Goal: Task Accomplishment & Management: Use online tool/utility

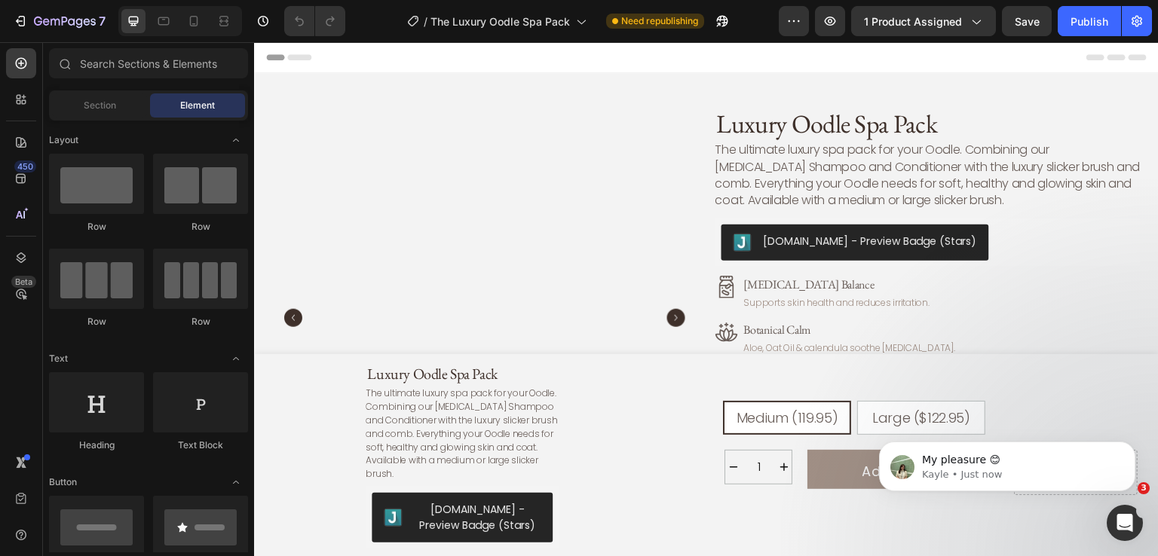
radio input "false"
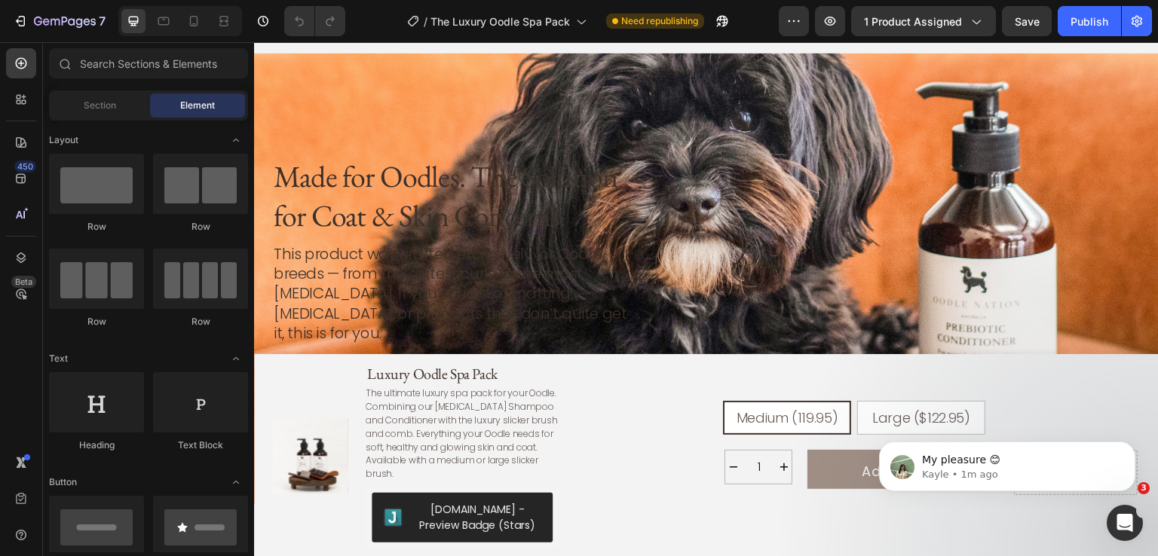
scroll to position [2413, 0]
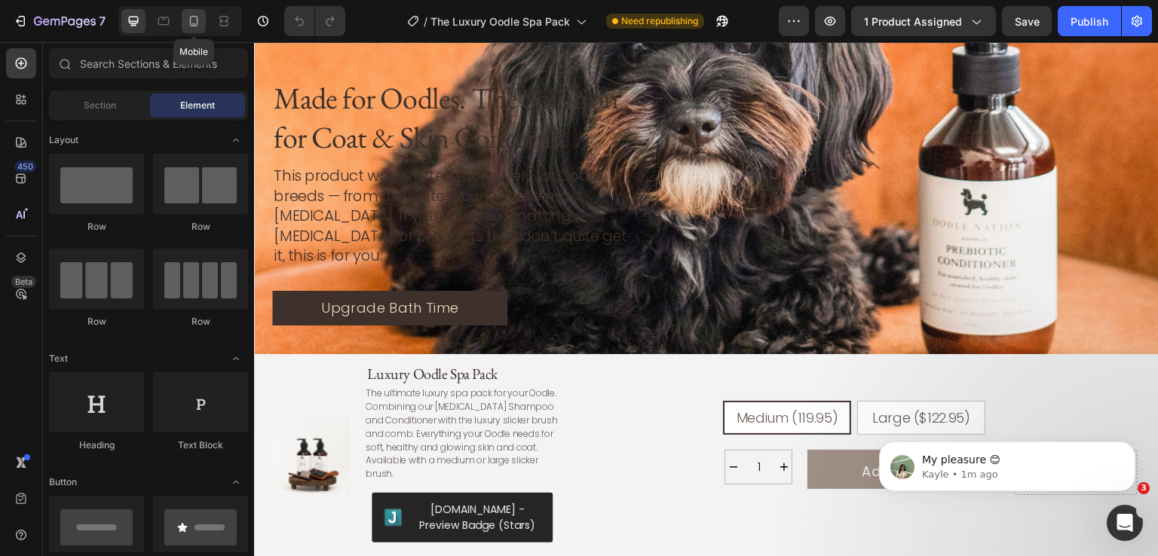
click at [198, 13] on div at bounding box center [194, 21] width 24 height 24
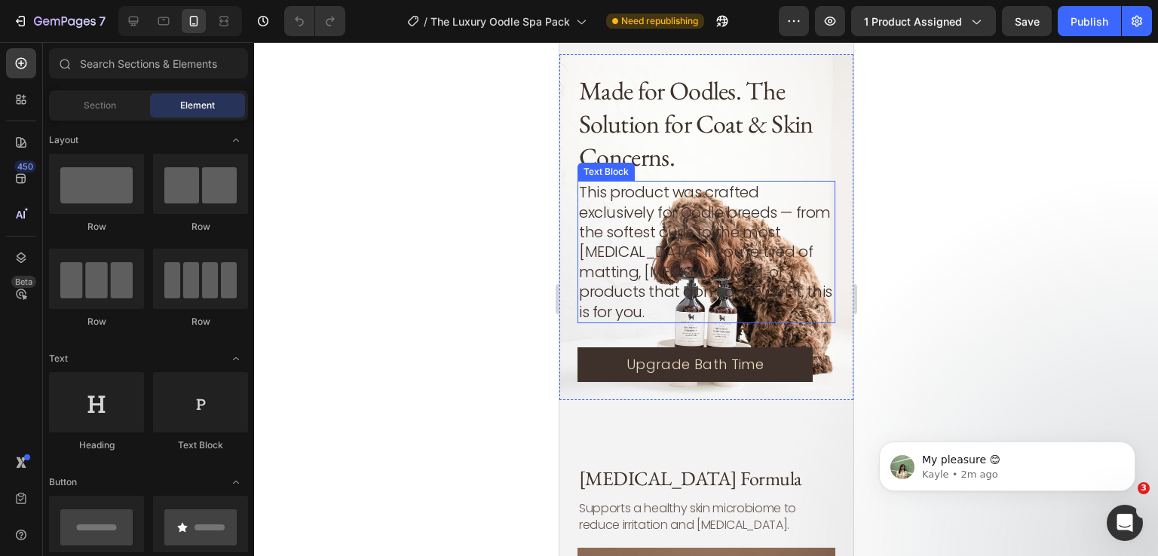
scroll to position [2442, 0]
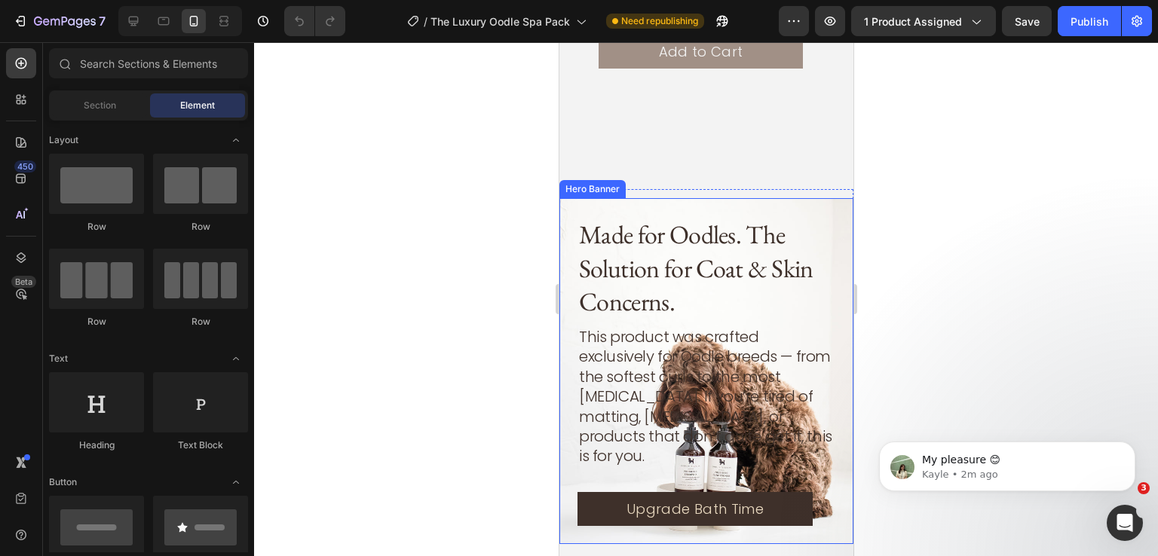
click at [704, 198] on div "Made for Oodles. The Solution for Coat & Skin Concerns. Heading This product wa…" at bounding box center [706, 371] width 294 height 346
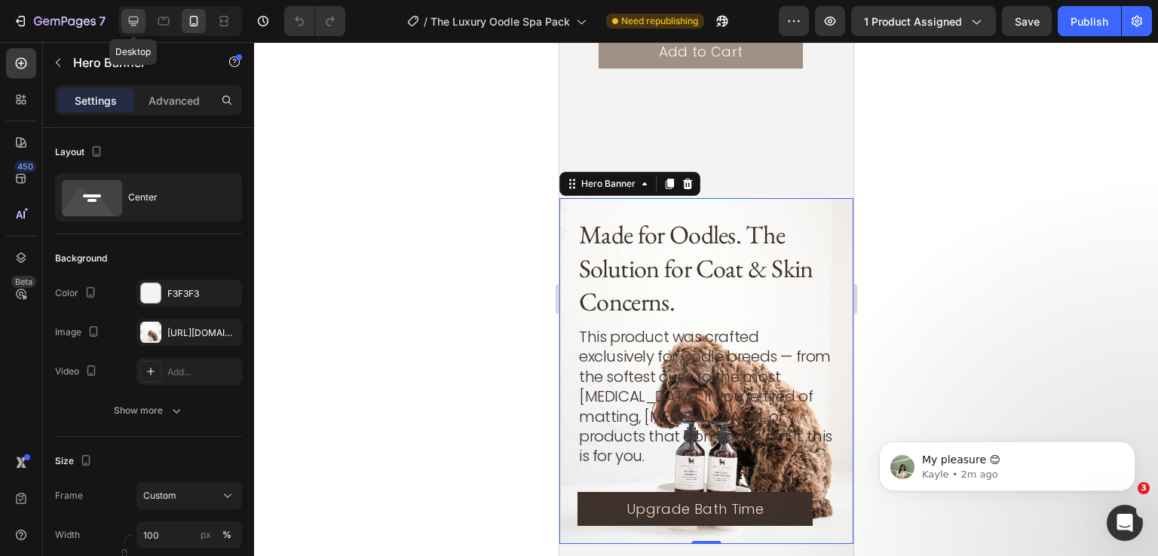
click at [127, 20] on icon at bounding box center [133, 21] width 15 height 15
type input "600"
type input "1350"
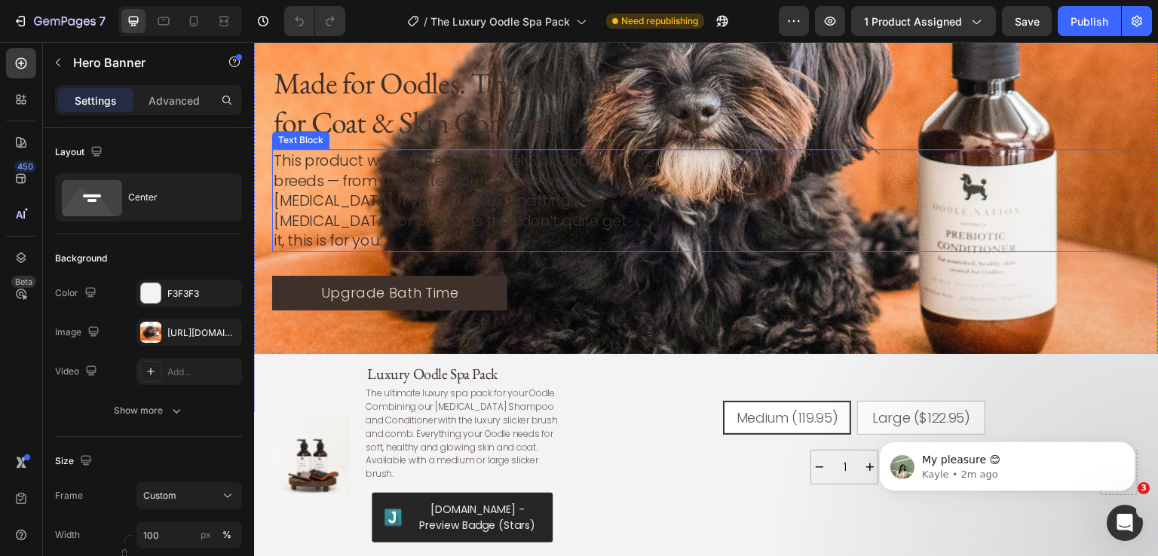
scroll to position [2292, 0]
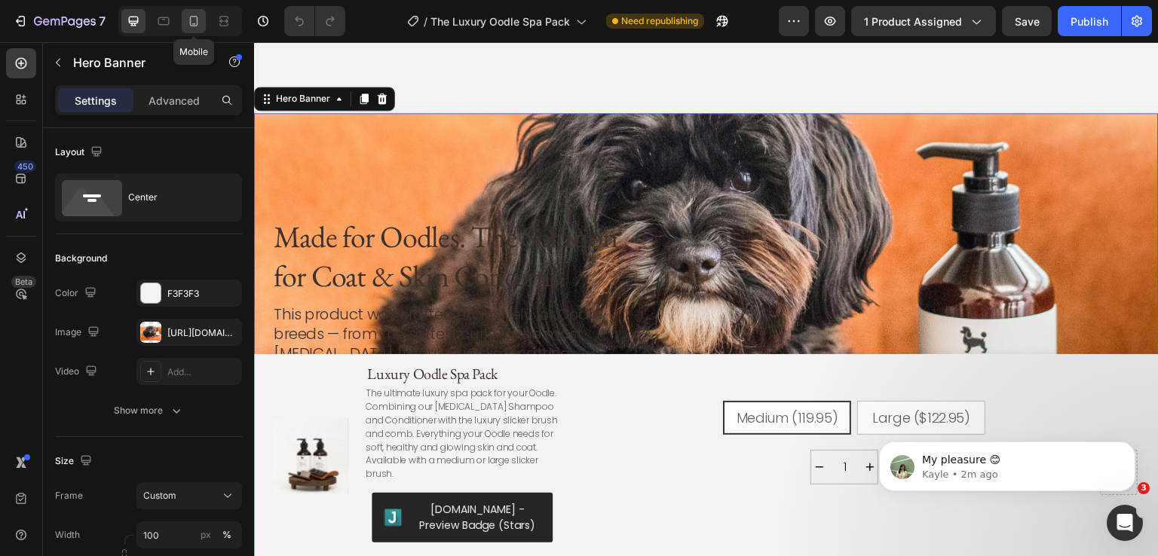
click at [199, 23] on icon at bounding box center [193, 21] width 15 height 15
type input "Auto"
type input "100%"
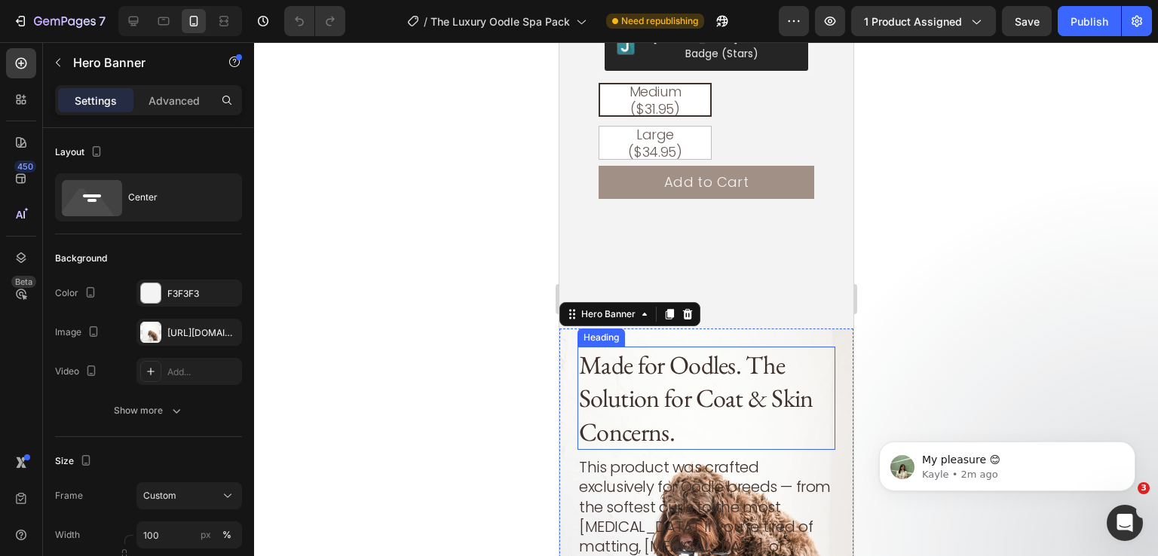
scroll to position [2351, 0]
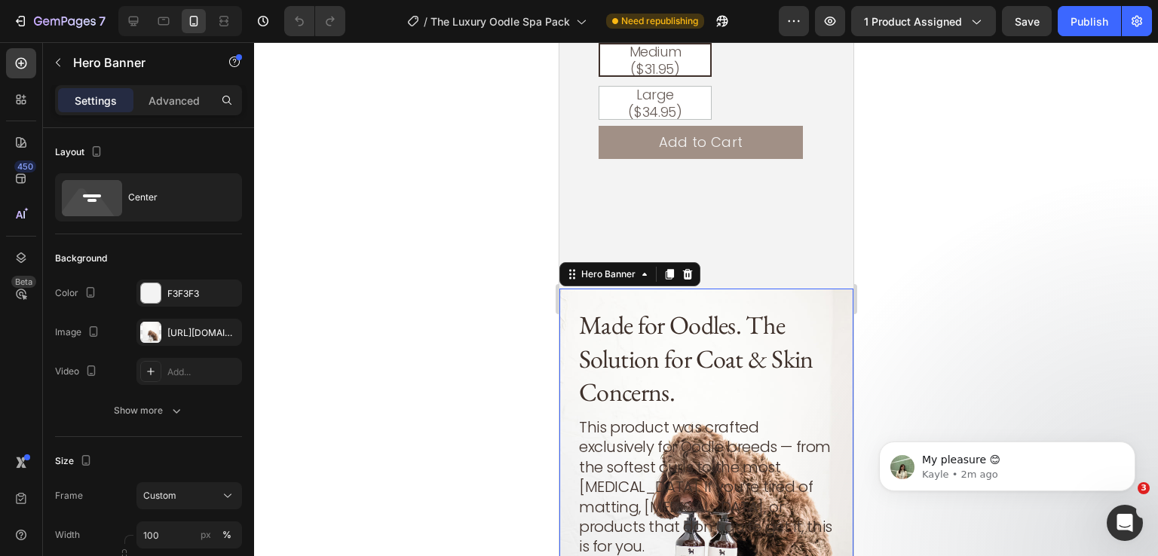
click at [973, 252] on div at bounding box center [706, 299] width 904 height 514
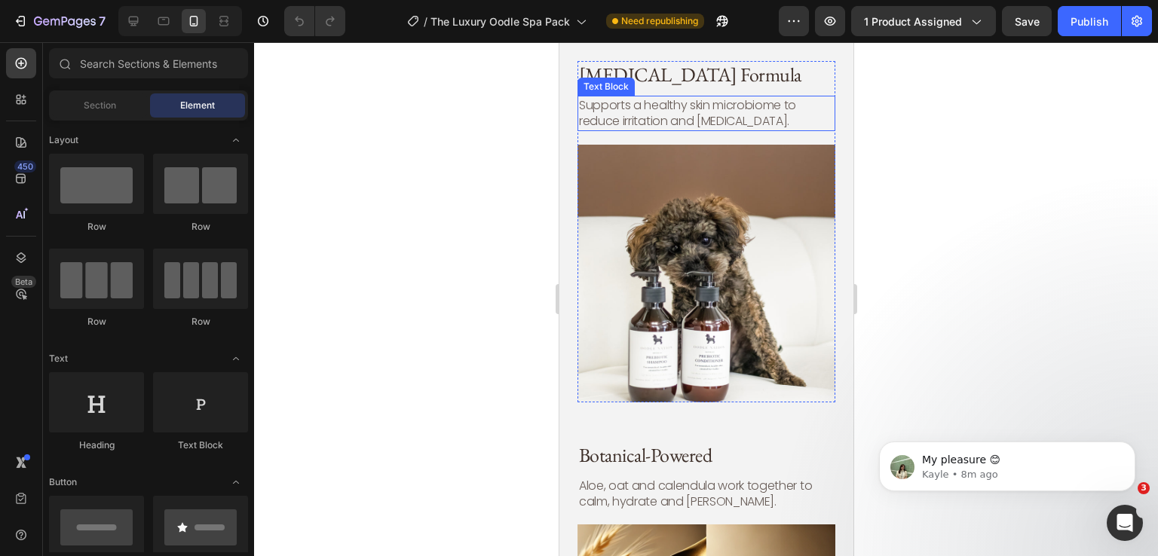
scroll to position [2954, 0]
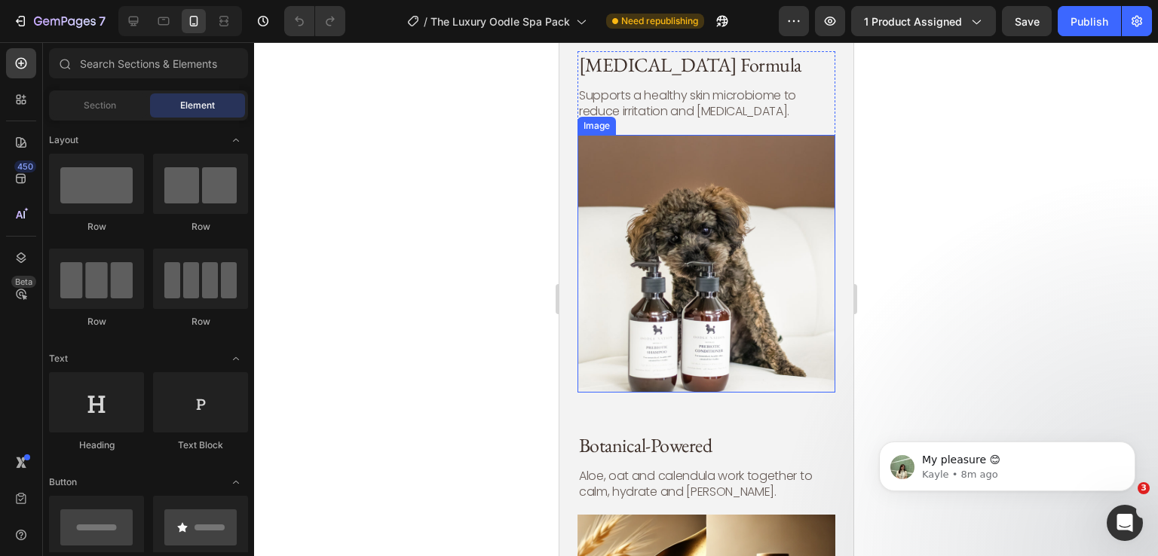
click at [649, 173] on img at bounding box center [706, 264] width 258 height 258
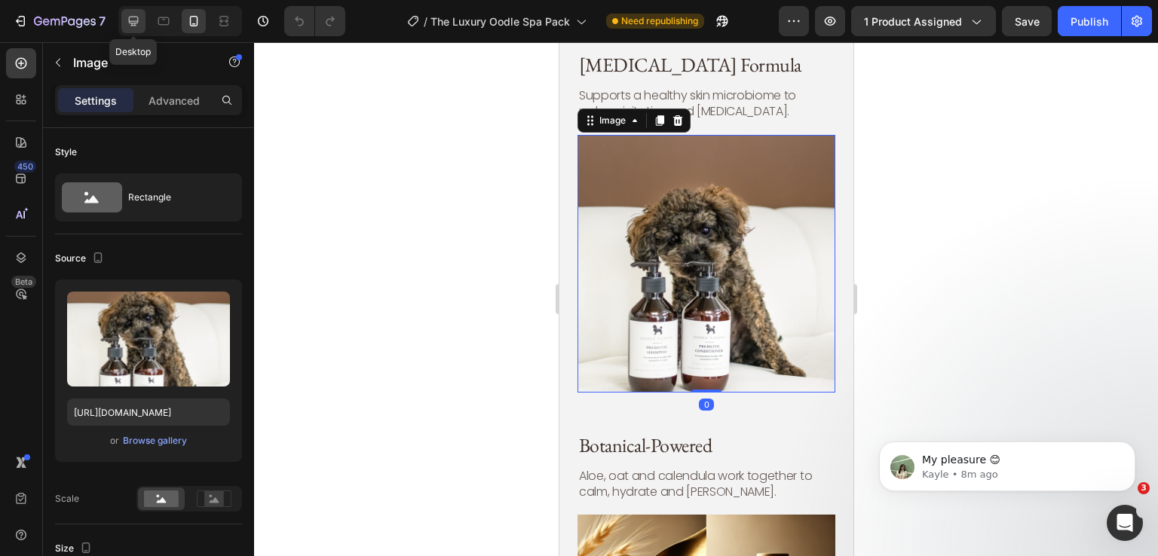
click at [142, 19] on div at bounding box center [133, 21] width 24 height 24
type input "400"
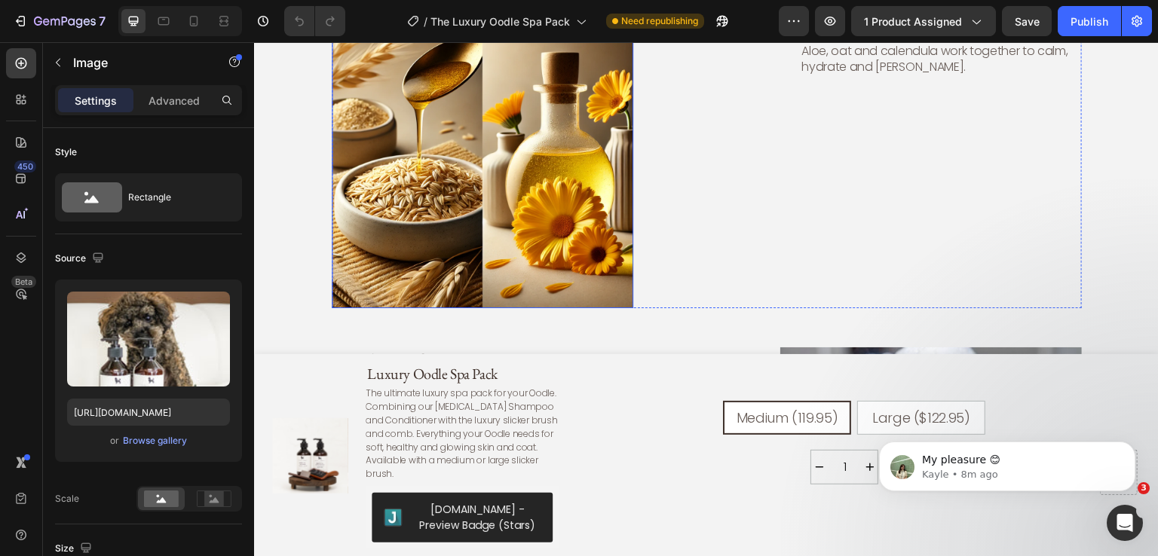
scroll to position [3362, 0]
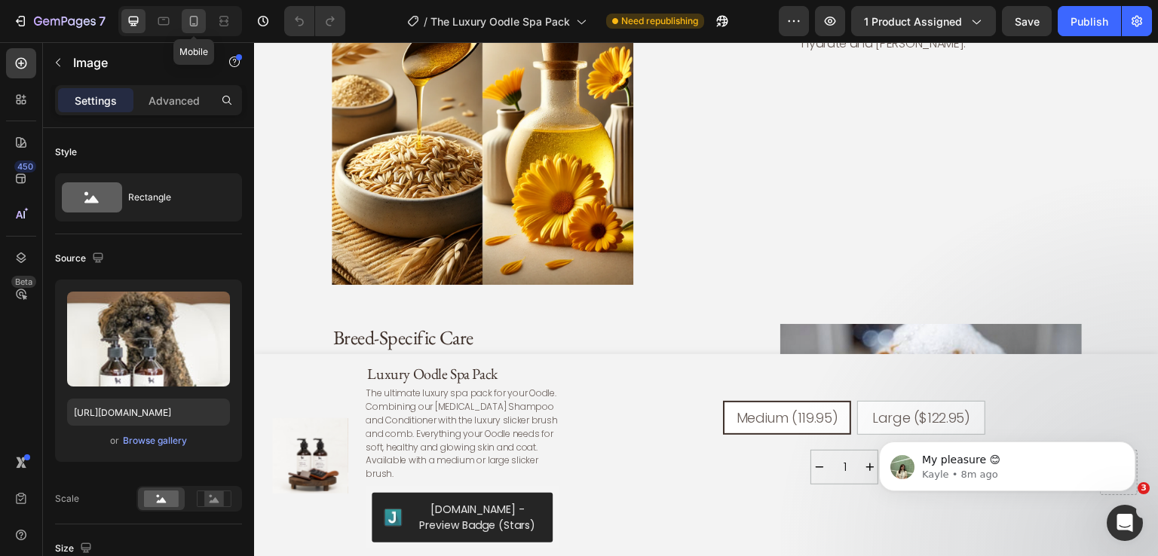
click at [199, 24] on icon at bounding box center [193, 21] width 15 height 15
type input "100"
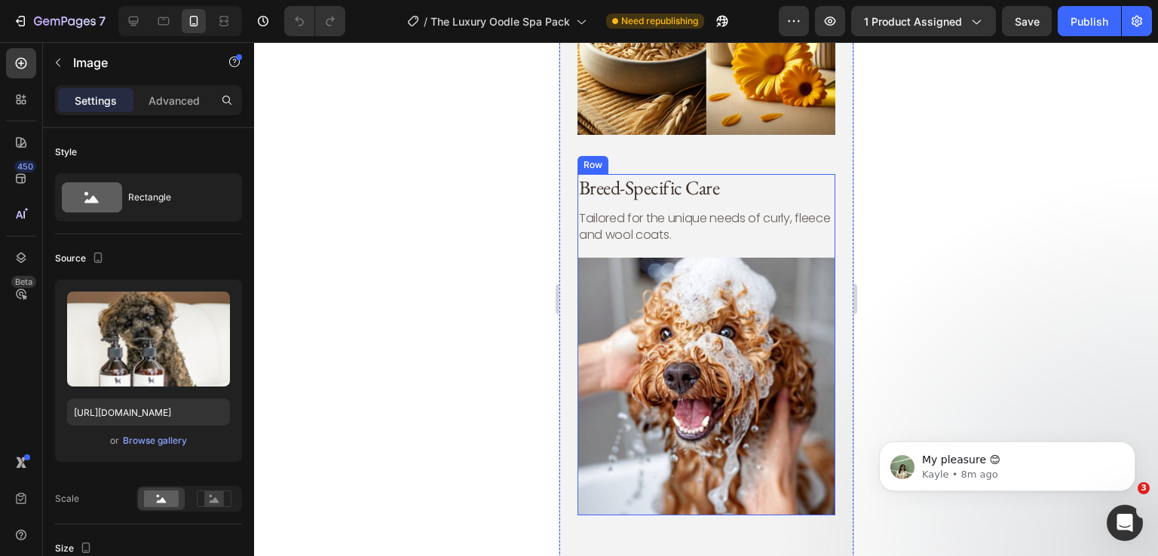
scroll to position [3664, 0]
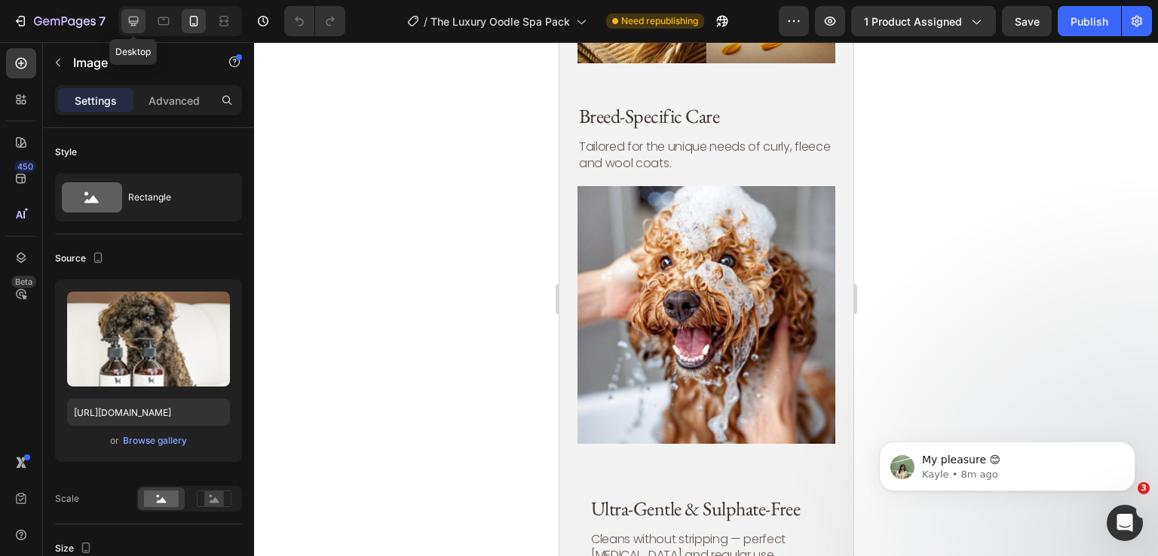
click at [139, 21] on icon at bounding box center [133, 21] width 15 height 15
type input "400"
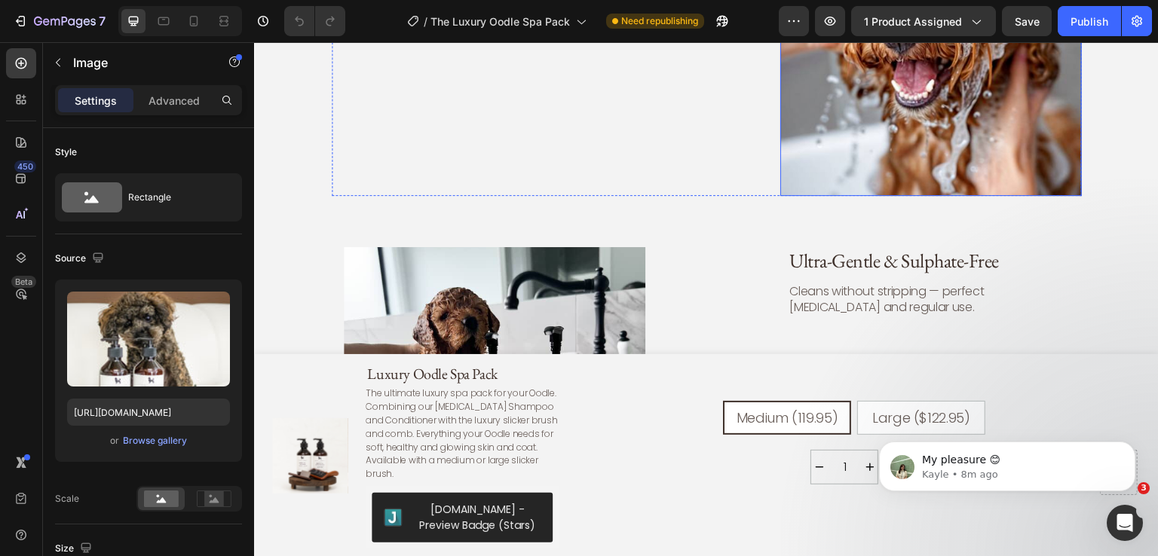
scroll to position [3965, 0]
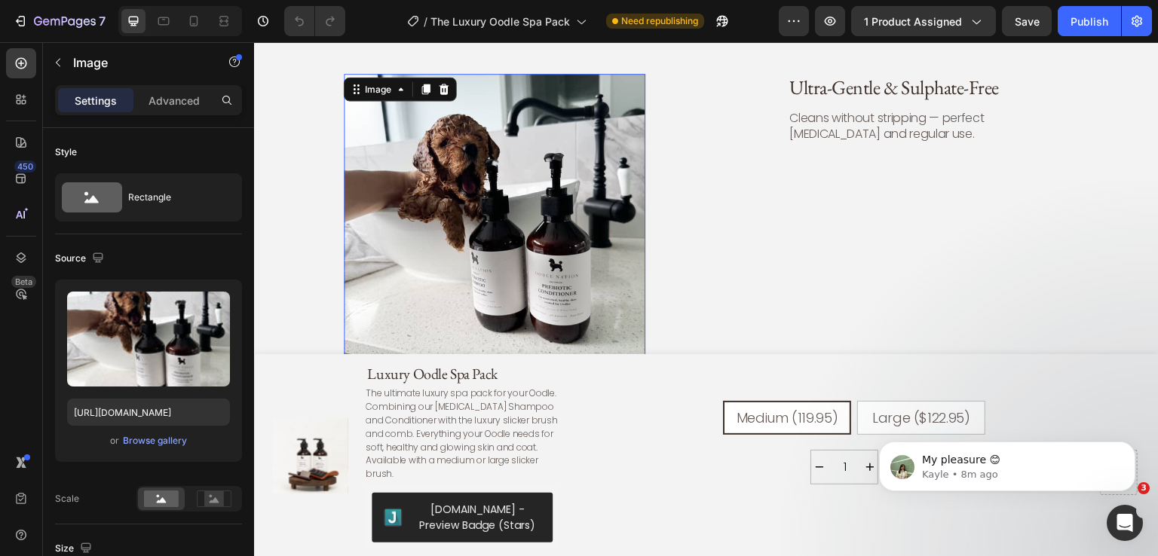
click at [434, 130] on img at bounding box center [495, 225] width 302 height 302
click at [196, 17] on icon at bounding box center [194, 21] width 8 height 11
type input "[URL][DOMAIN_NAME]"
type input "100"
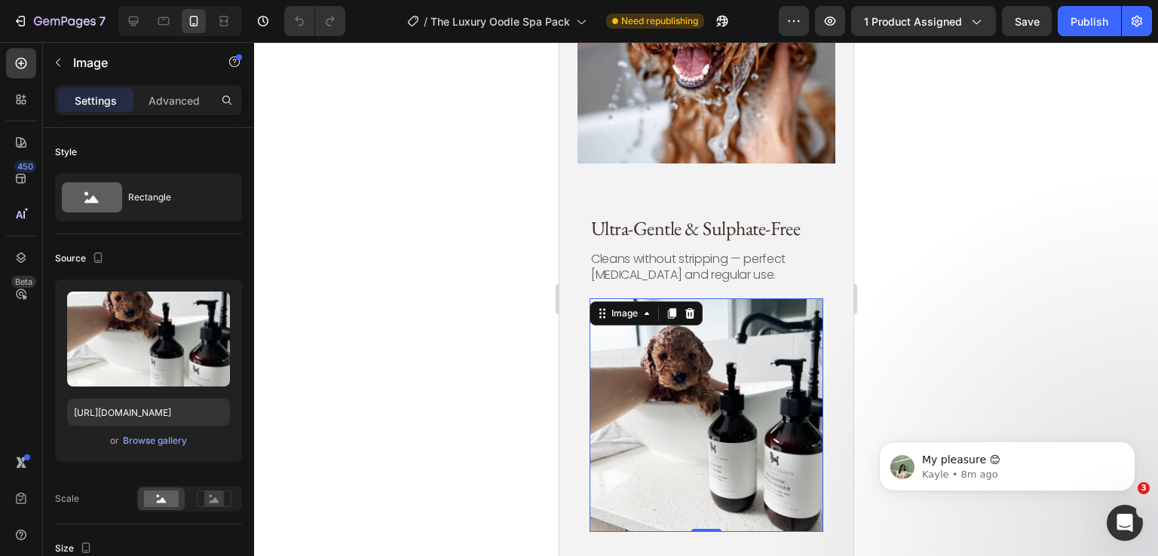
scroll to position [4095, 0]
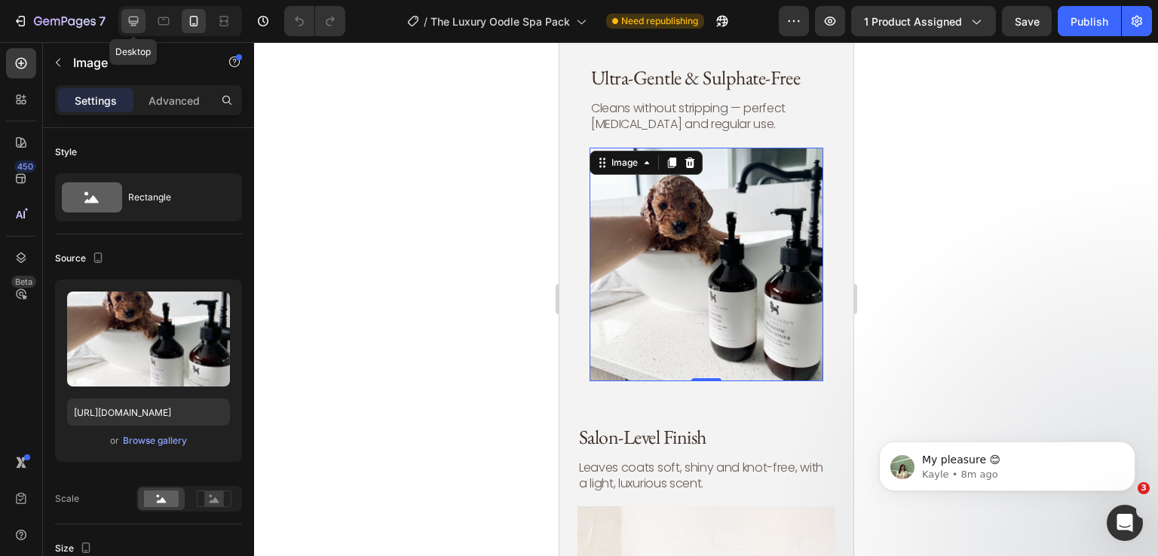
click at [136, 24] on icon at bounding box center [133, 21] width 15 height 15
type input "[URL][DOMAIN_NAME]"
type input "400"
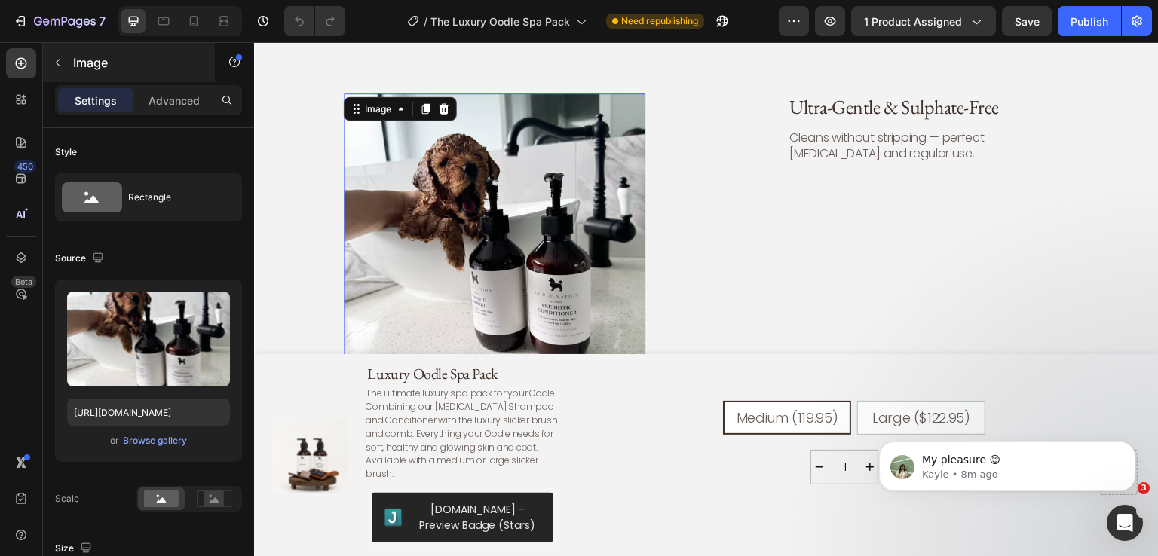
scroll to position [3944, 0]
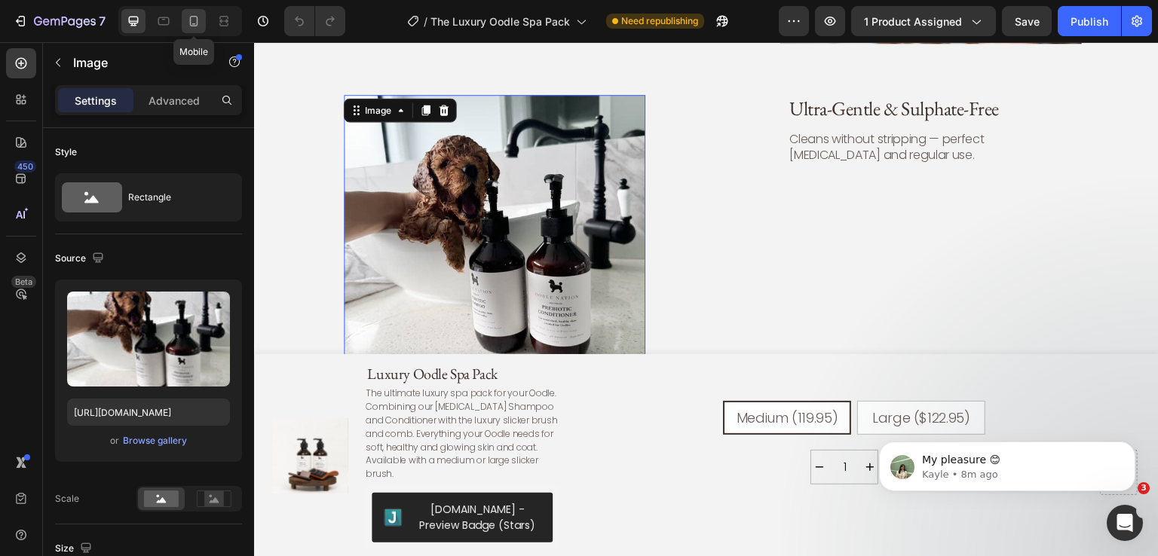
click at [199, 24] on icon at bounding box center [193, 21] width 15 height 15
type input "[URL][DOMAIN_NAME]"
type input "100"
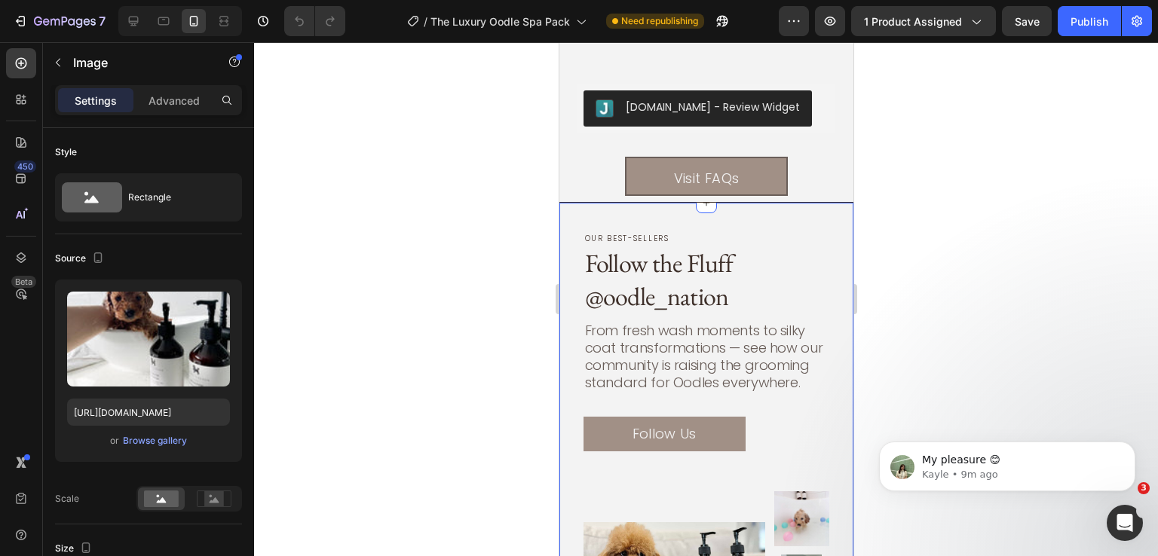
scroll to position [5213, 0]
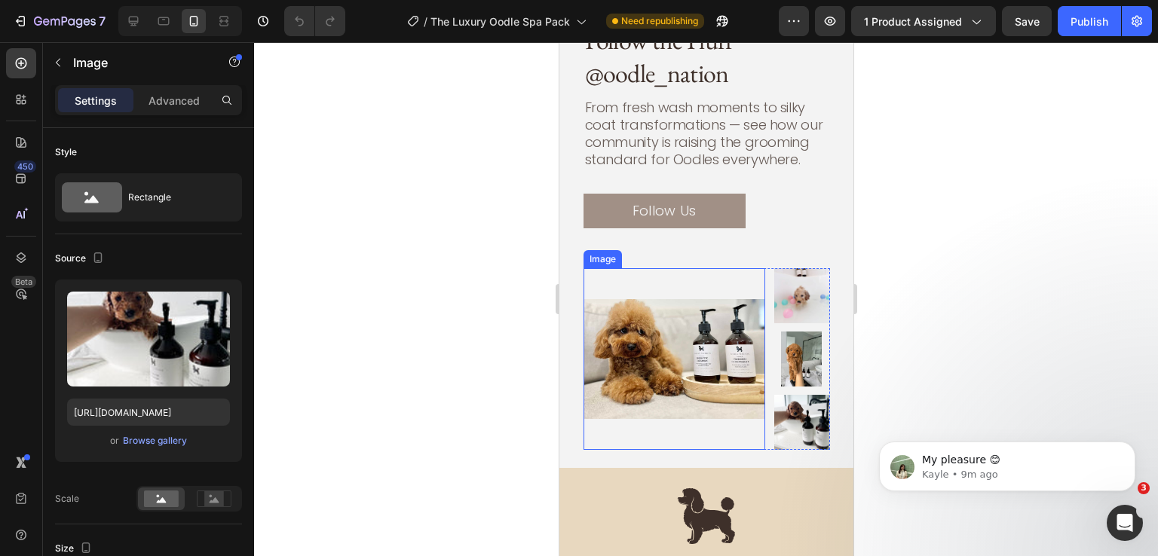
click at [697, 308] on img at bounding box center [674, 359] width 182 height 182
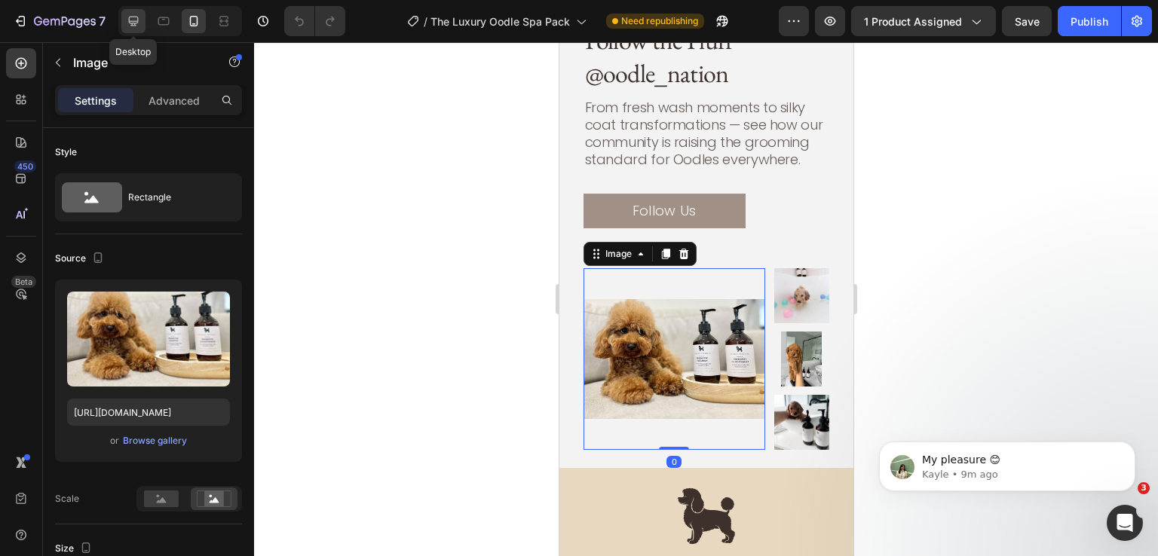
click at [138, 11] on div at bounding box center [133, 21] width 24 height 24
type input "[URL][DOMAIN_NAME]"
type input "507"
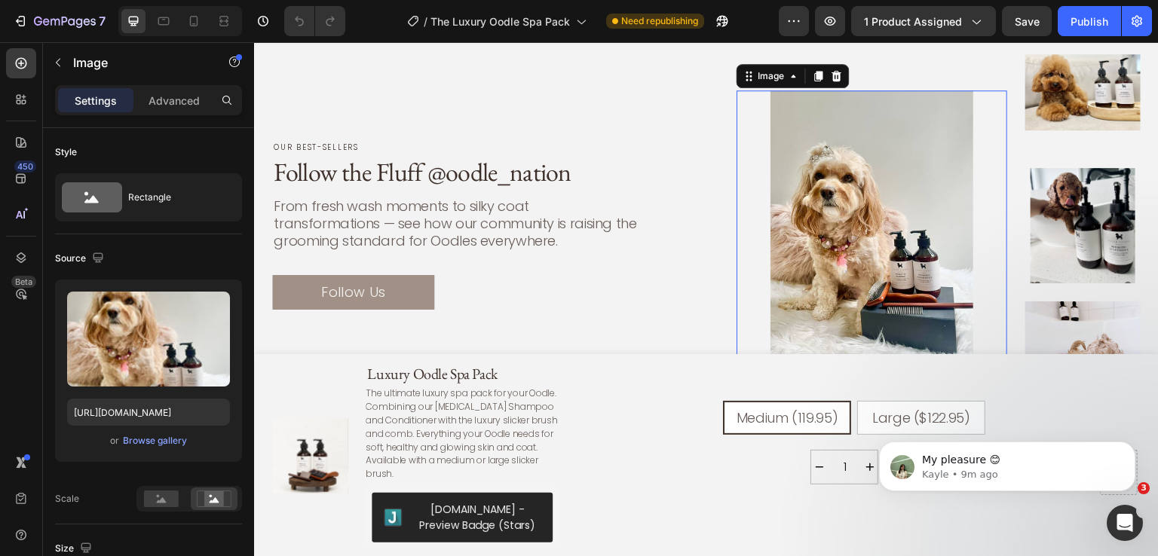
scroll to position [5394, 0]
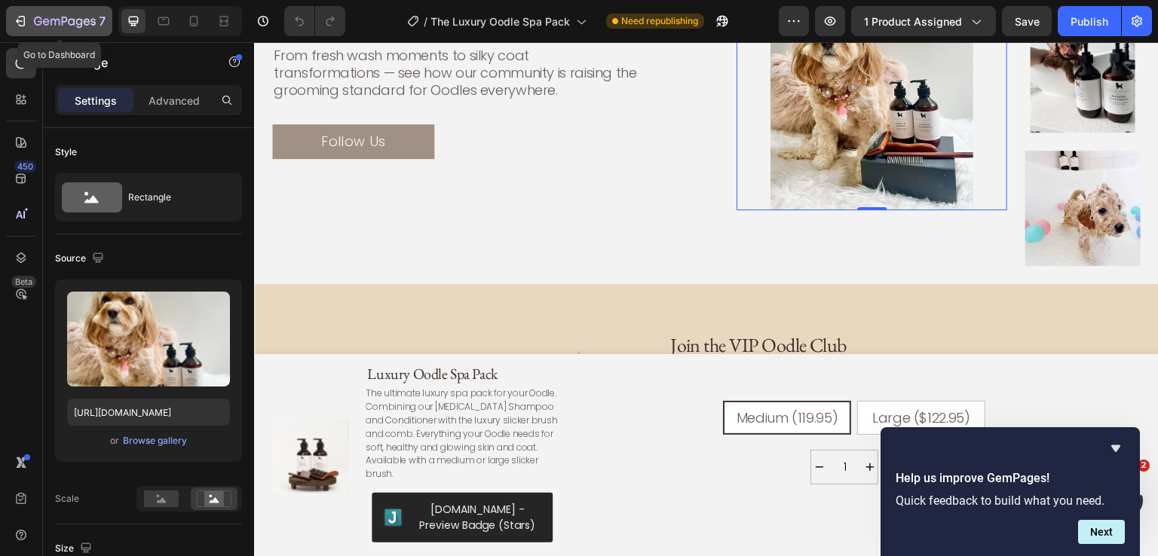
click at [74, 24] on icon "button" at bounding box center [71, 21] width 7 height 7
